Goal: Check status

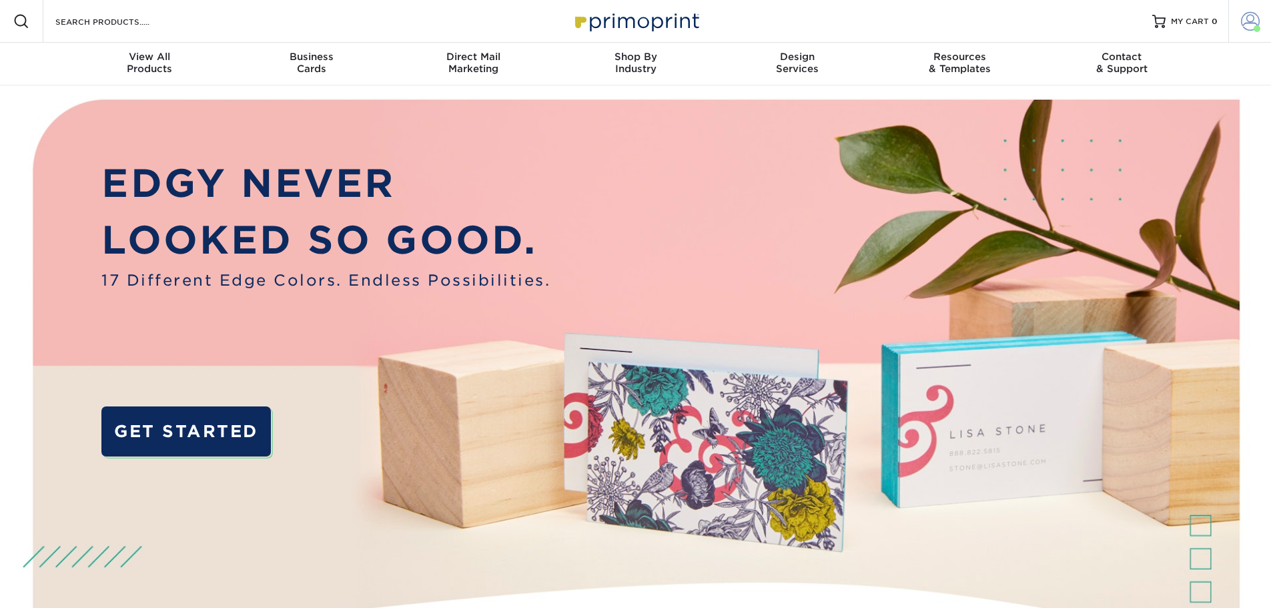
click at [1245, 21] on span at bounding box center [1250, 21] width 19 height 19
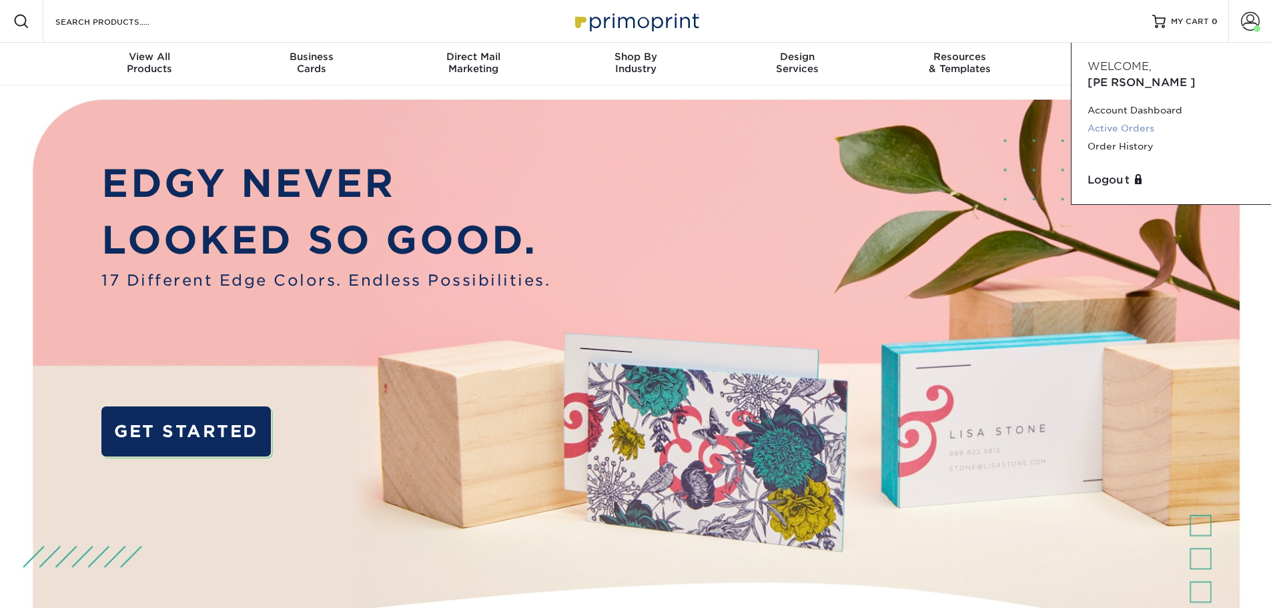
click at [1149, 119] on link "Active Orders" at bounding box center [1170, 128] width 167 height 18
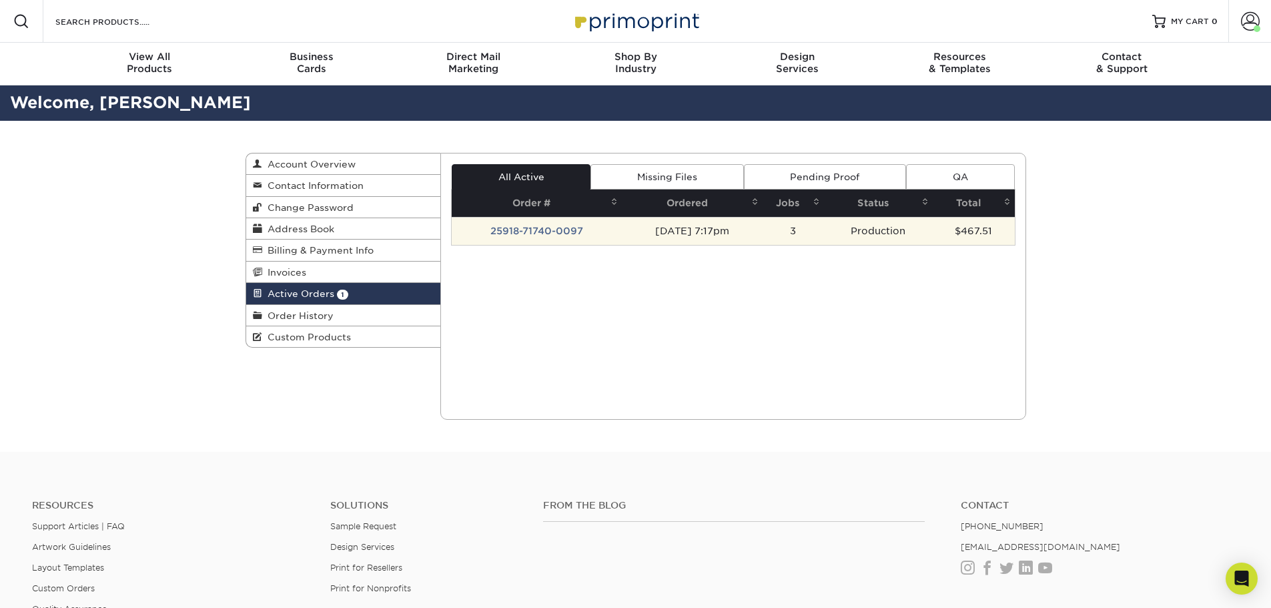
click at [575, 235] on td "25918-71740-0097" at bounding box center [537, 231] width 170 height 28
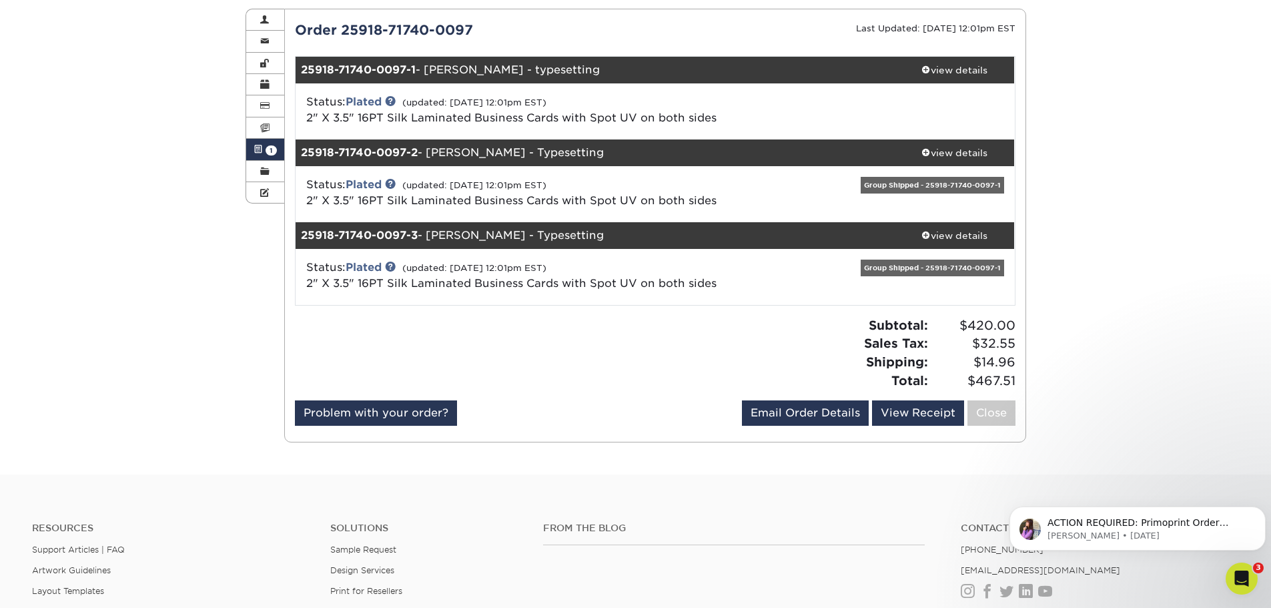
scroll to position [67, 0]
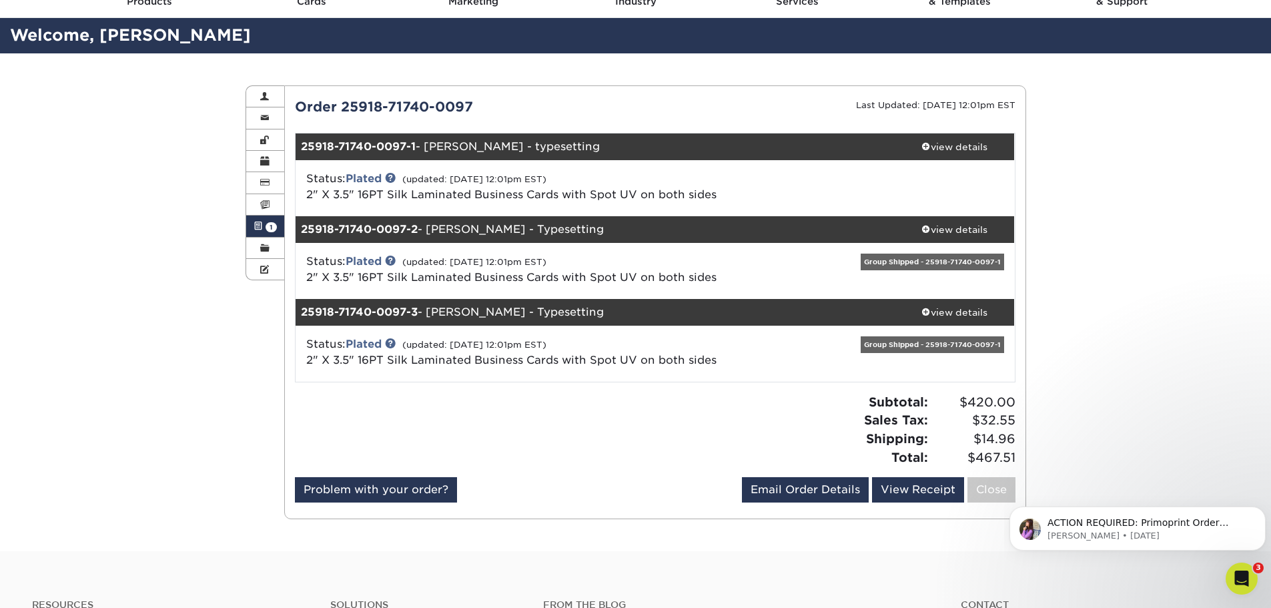
click at [265, 227] on span "1" at bounding box center [270, 227] width 11 height 10
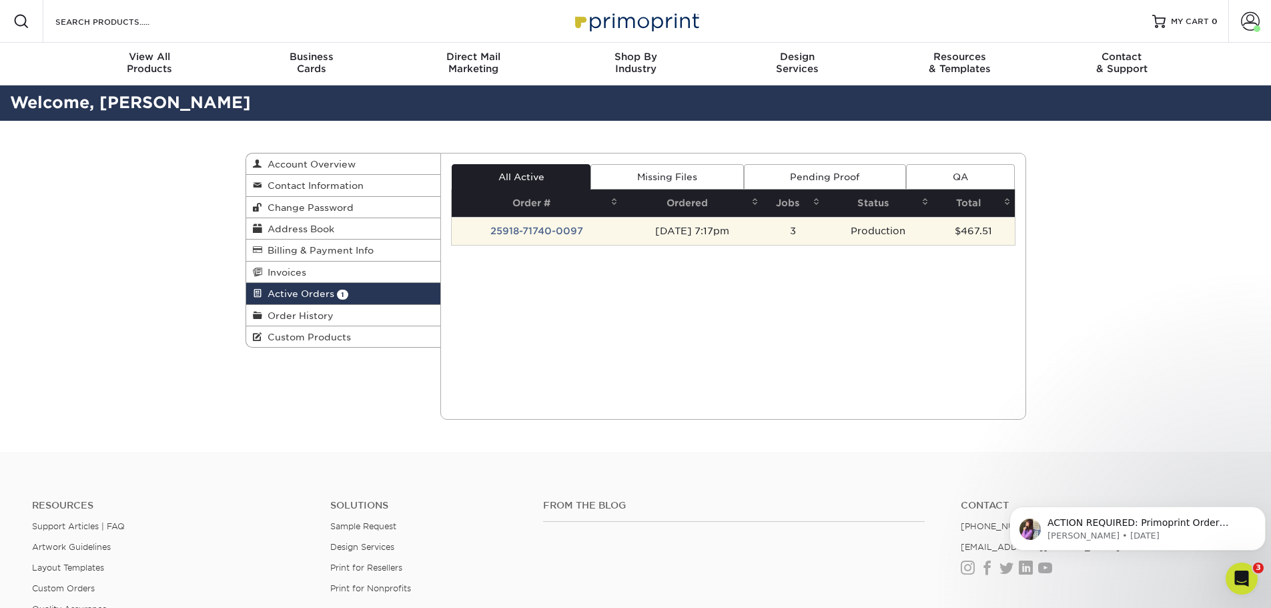
click at [501, 227] on td "25918-71740-0097" at bounding box center [537, 231] width 170 height 28
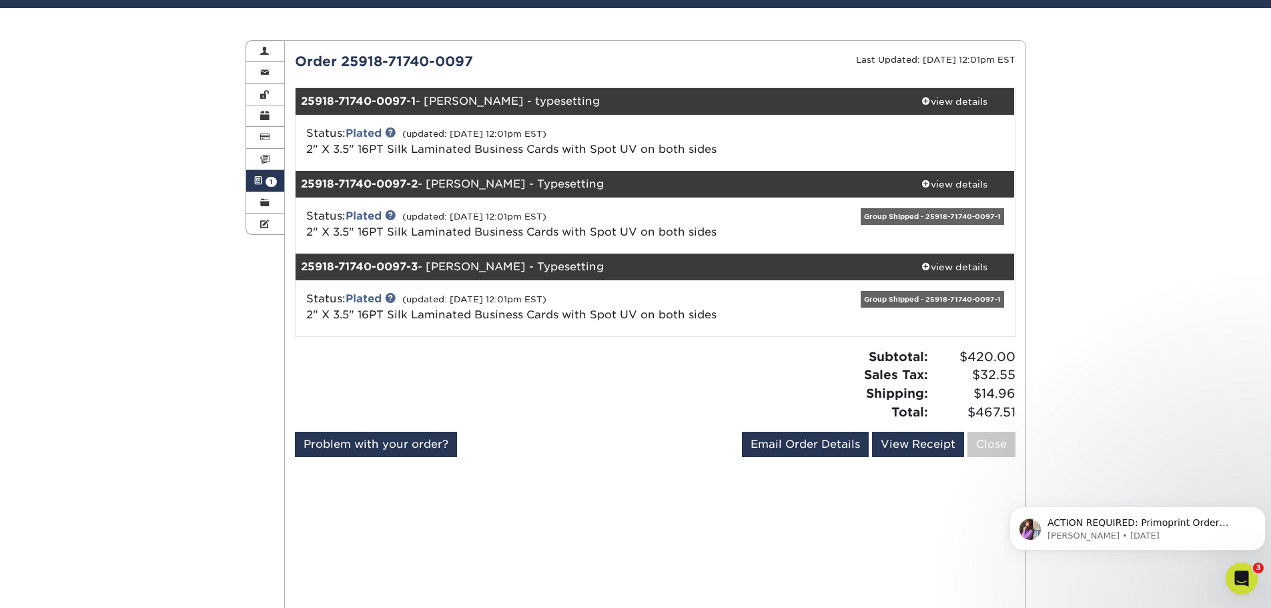
scroll to position [133, 0]
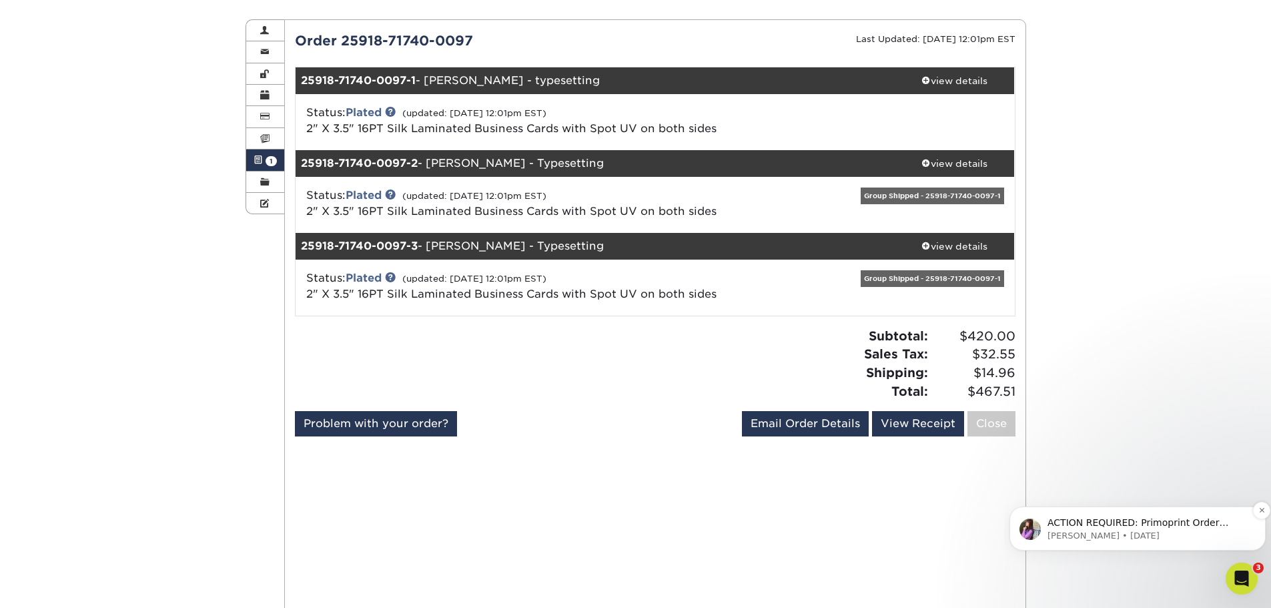
click at [1152, 530] on p "[PERSON_NAME] • [DATE]" at bounding box center [1147, 536] width 201 height 12
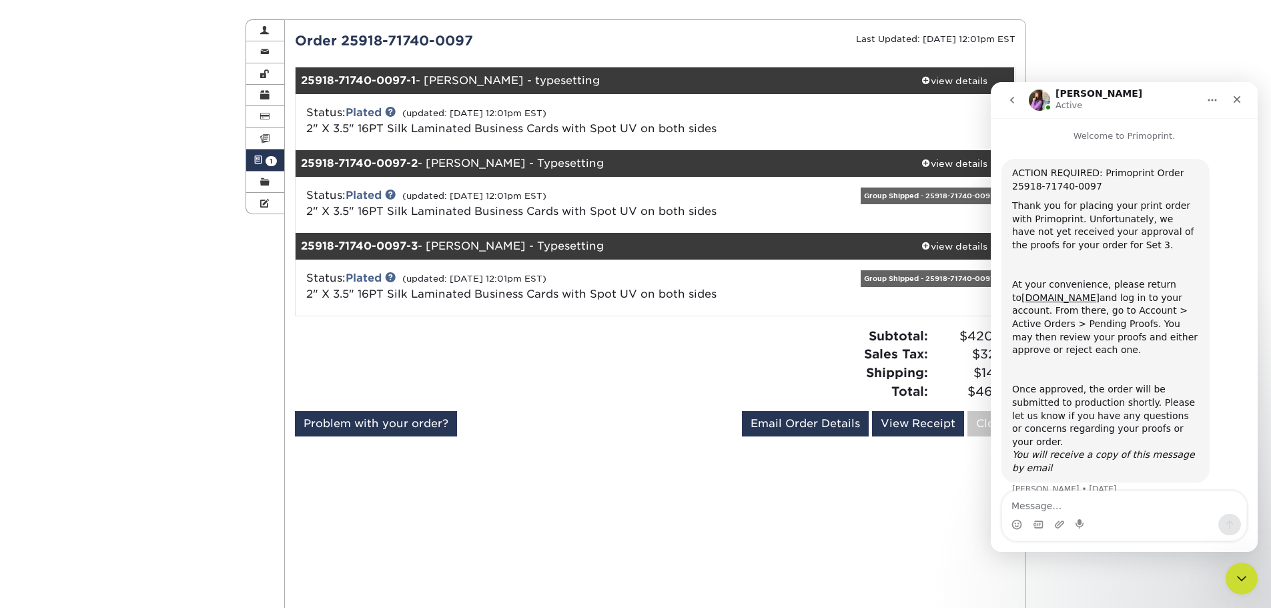
scroll to position [7, 0]
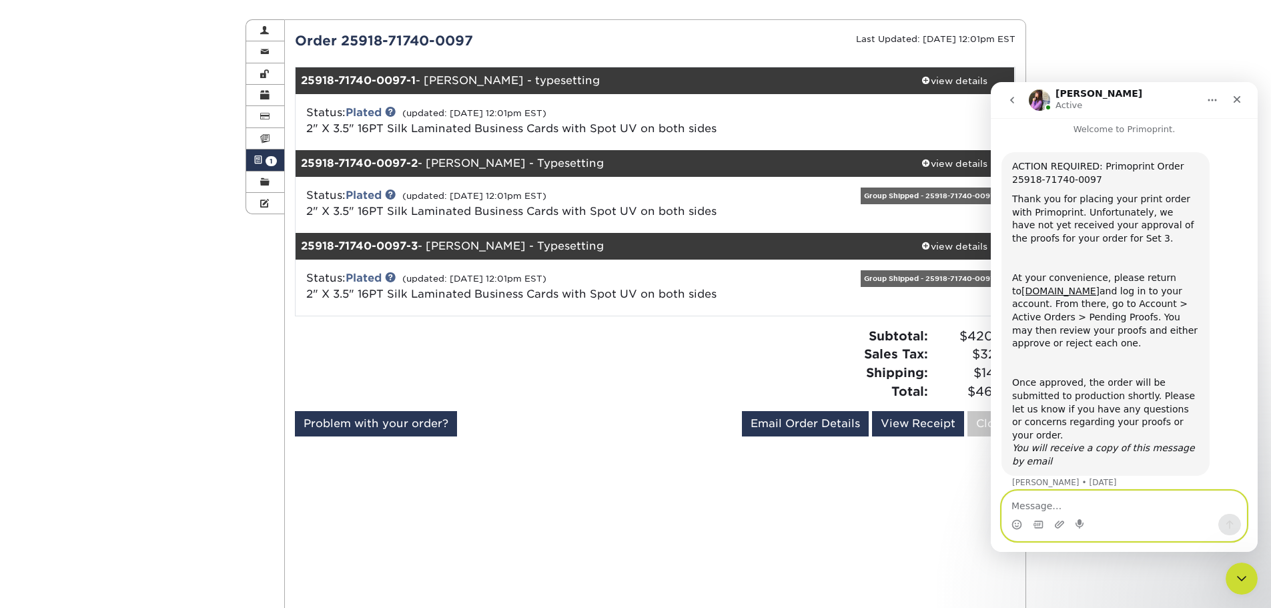
click at [1037, 496] on textarea "Message…" at bounding box center [1124, 502] width 244 height 23
